Goal: Transaction & Acquisition: Purchase product/service

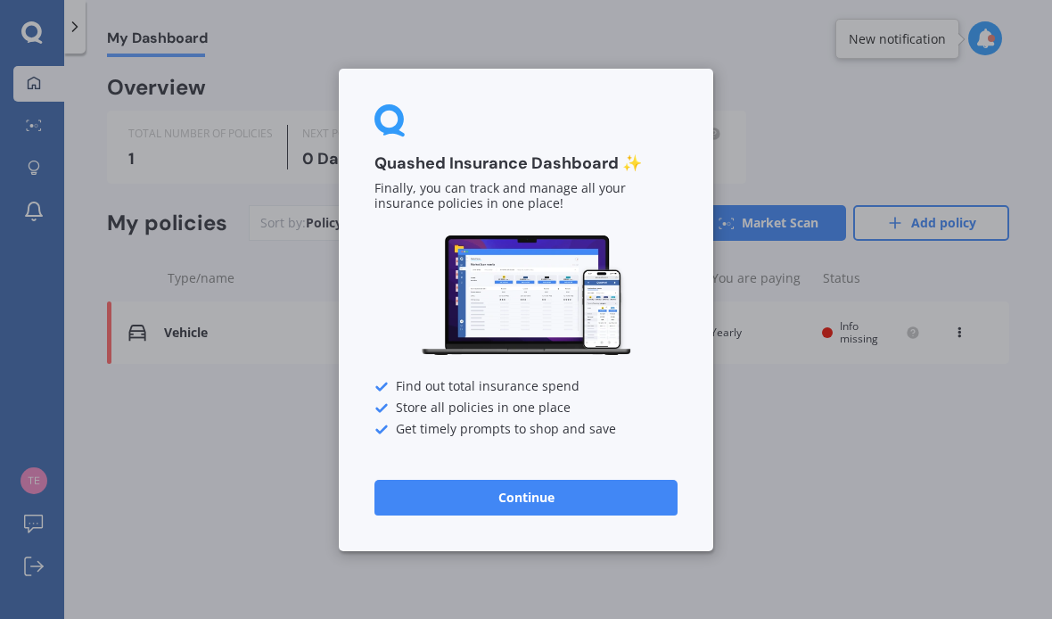
click at [532, 491] on button "Continue" at bounding box center [525, 497] width 303 height 36
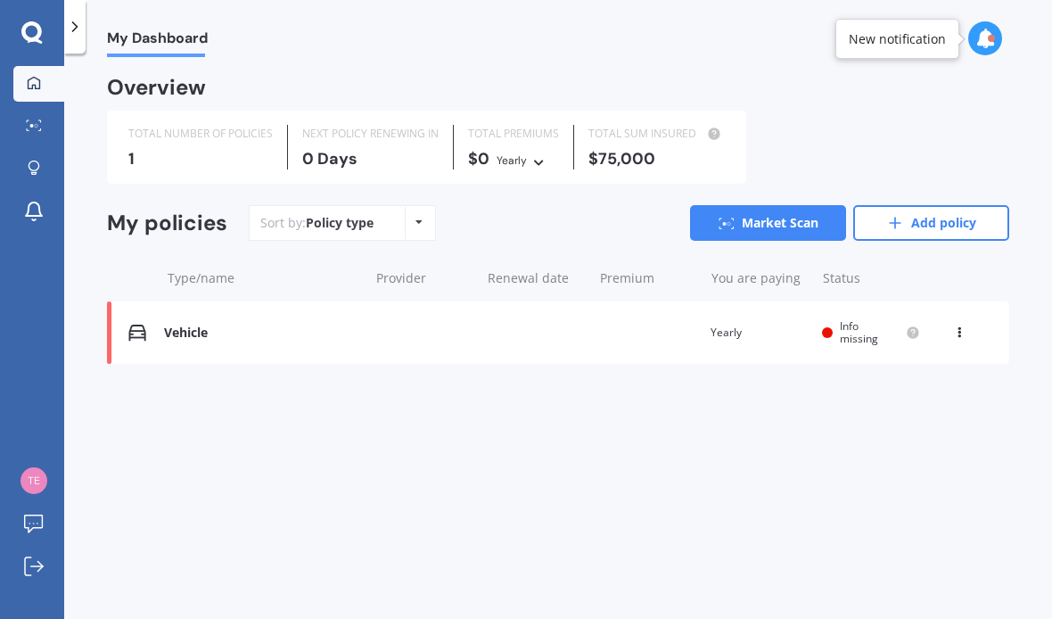
click at [988, 32] on icon at bounding box center [985, 39] width 20 height 20
click at [812, 116] on b "Market Scan" at bounding box center [805, 115] width 72 height 12
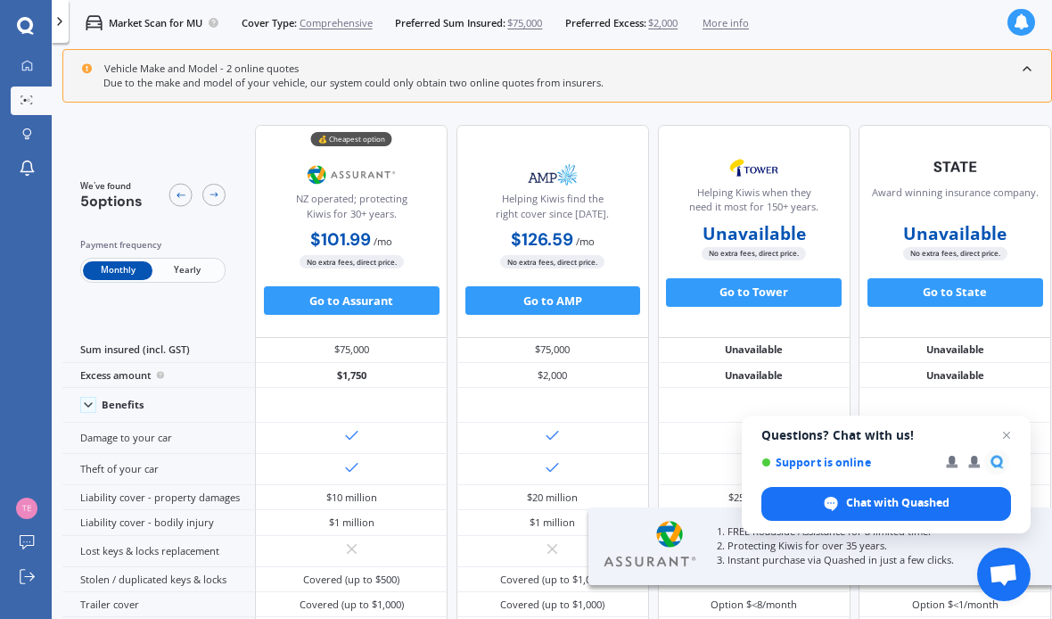
click at [186, 271] on span "Yearly" at bounding box center [187, 270] width 70 height 19
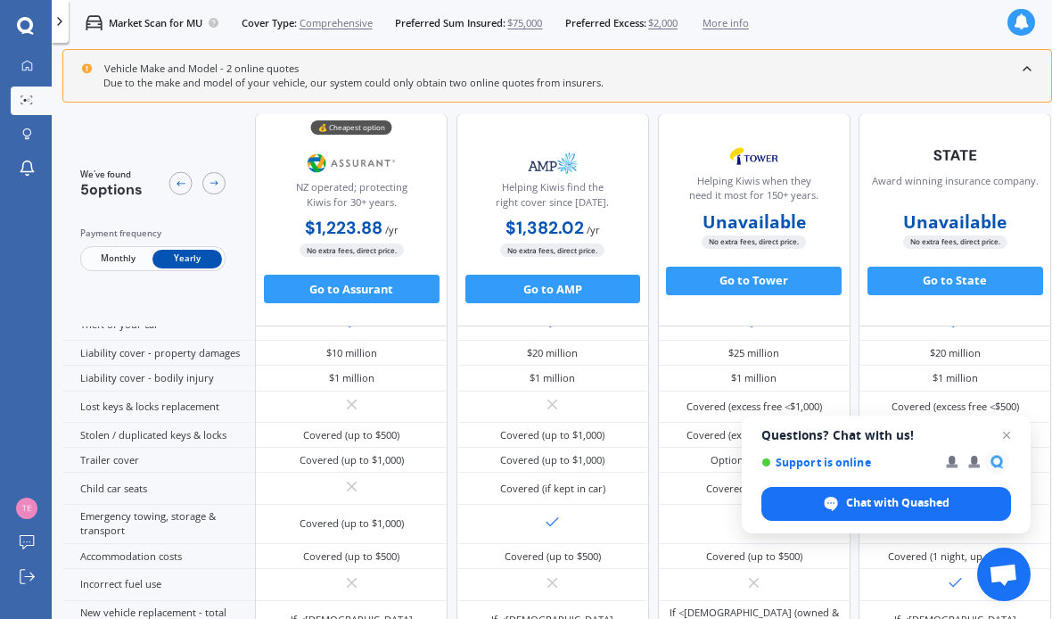
scroll to position [183, 0]
click at [955, 285] on button "Go to State" at bounding box center [955, 281] width 176 height 29
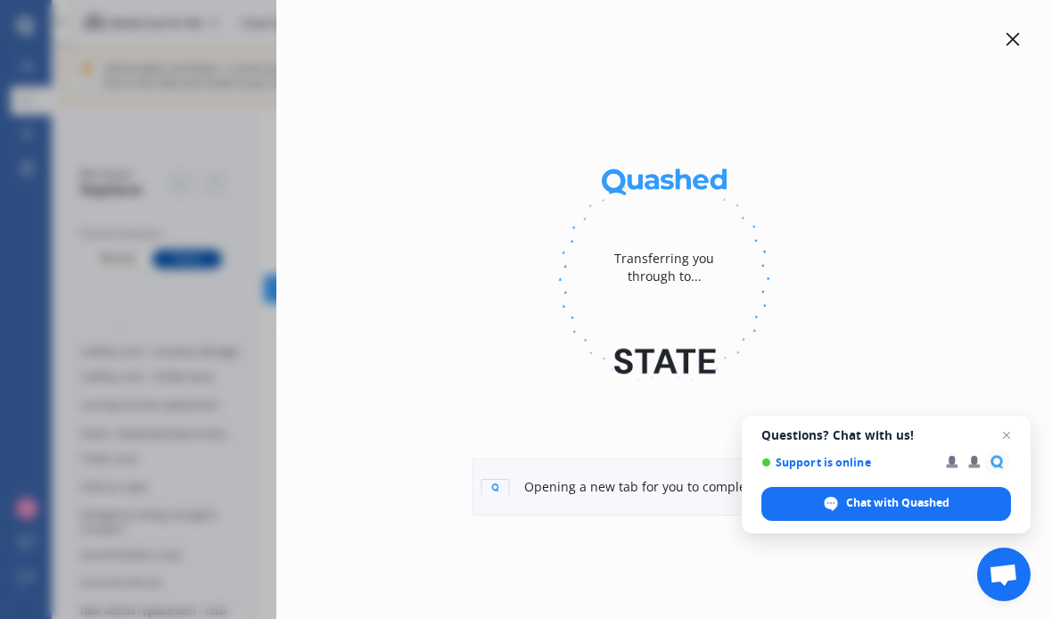
click at [1009, 432] on span "Open chat" at bounding box center [1006, 434] width 21 height 21
